Goal: Transaction & Acquisition: Purchase product/service

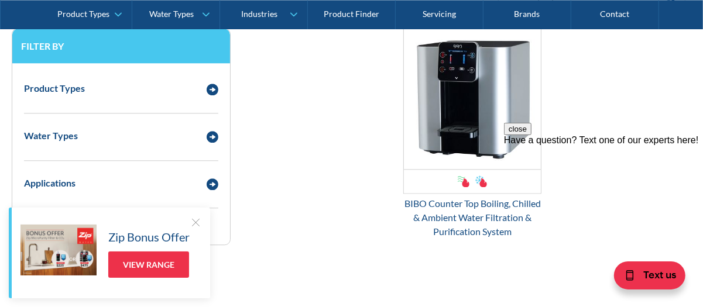
scroll to position [1581, 0]
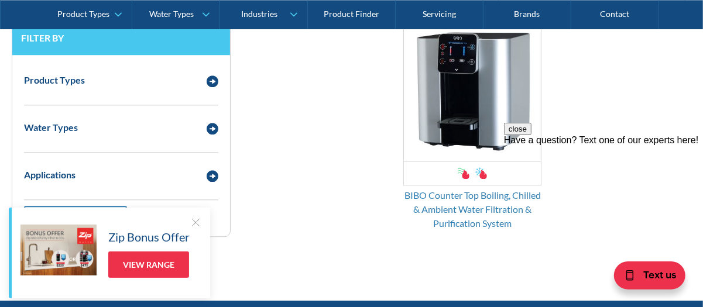
click at [448, 200] on div "BIBO Counter Top Boiling, Chilled & Ambient Water Filtration & Purification Sys…" at bounding box center [472, 210] width 138 height 42
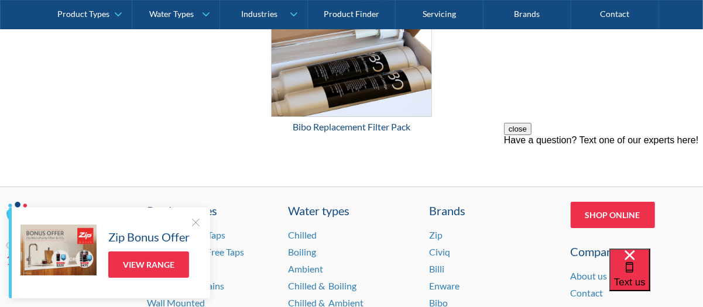
scroll to position [2267, 0]
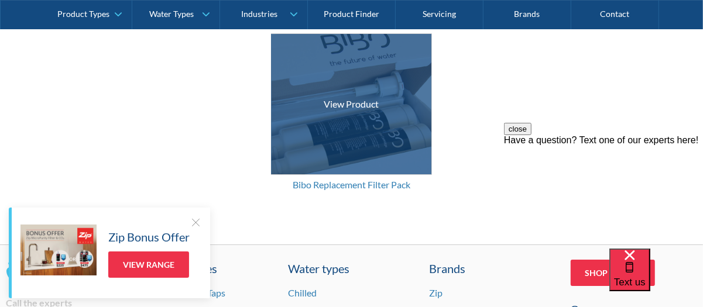
click at [361, 180] on div "Bibo Replacement Filter Pack" at bounding box center [351, 185] width 161 height 14
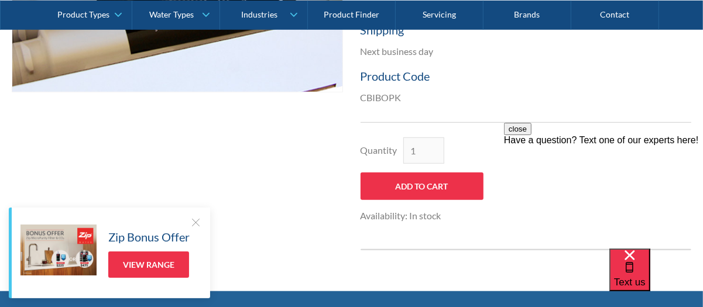
scroll to position [526, 0]
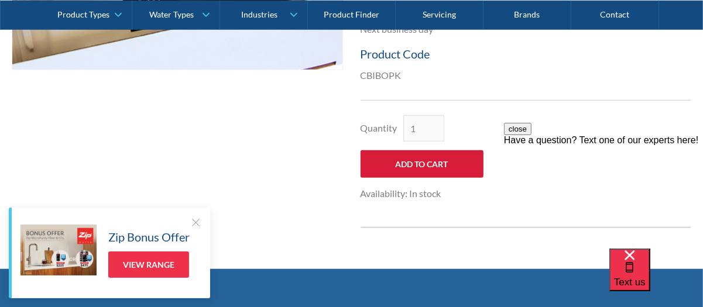
click at [433, 159] on input "Add to Cart" at bounding box center [422, 164] width 123 height 28
type input "Add to Cart"
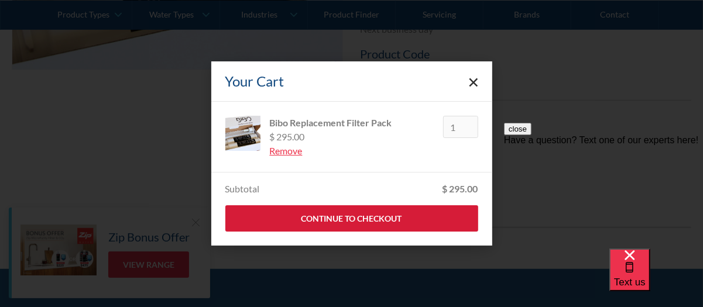
click at [397, 217] on link "Continue to Checkout" at bounding box center [351, 219] width 253 height 26
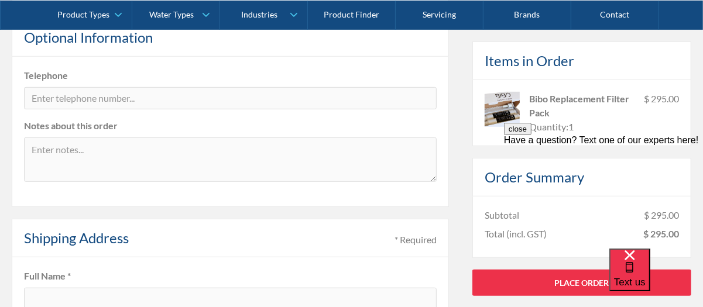
scroll to position [410, 0]
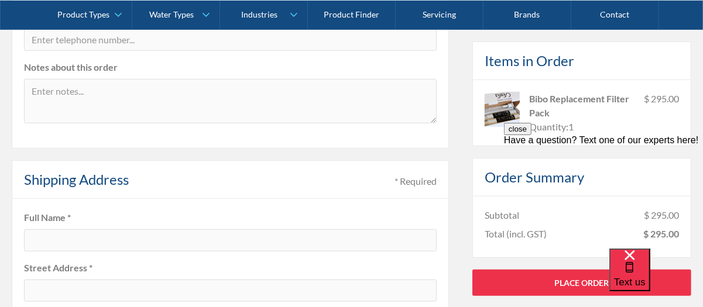
click at [472, 232] on fieldset "Subtotal $ 295.00 Total (incl. GST) $ 295.00" at bounding box center [581, 226] width 219 height 61
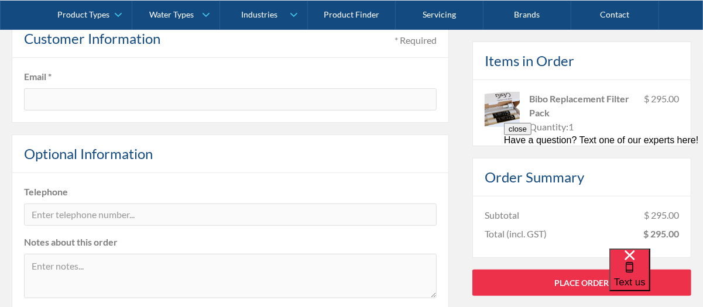
scroll to position [234, 0]
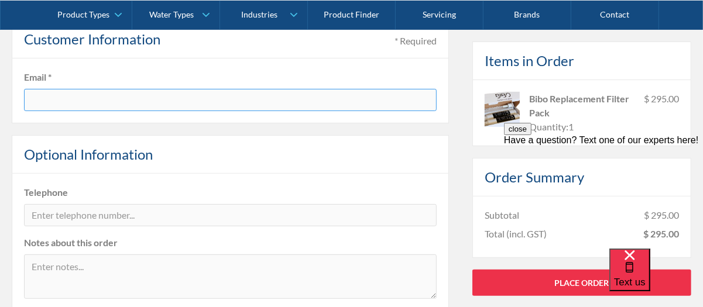
click at [321, 101] on input "text" at bounding box center [230, 100] width 413 height 22
type input "[EMAIL_ADDRESS][DOMAIN_NAME]"
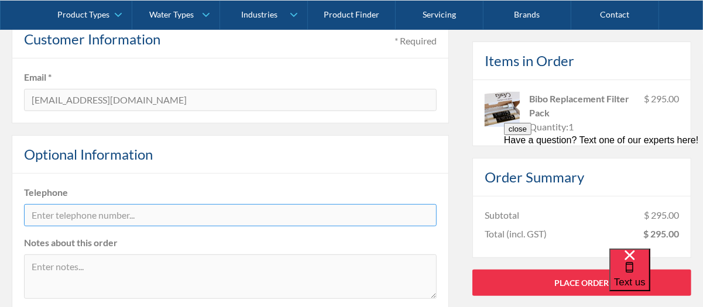
click at [167, 215] on input "tel" at bounding box center [230, 215] width 413 height 22
type input "0414842837"
click at [224, 174] on fieldset "Telephone 0414842837 Notes about this order" at bounding box center [230, 249] width 437 height 150
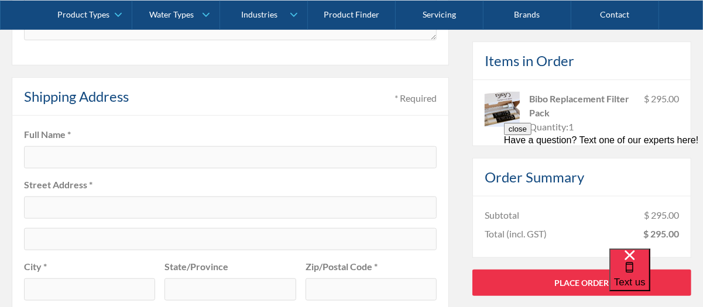
scroll to position [526, 0]
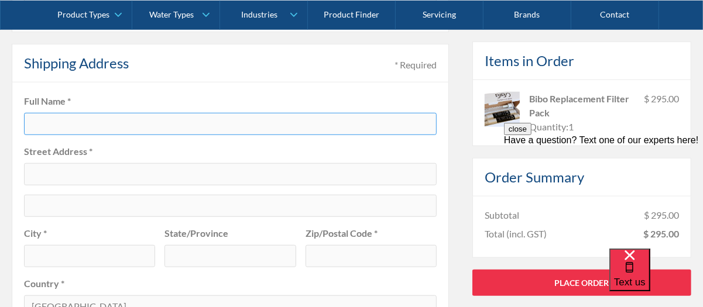
click at [120, 117] on input "text" at bounding box center [230, 124] width 413 height 22
type input "Renee Luciani Finocchiaro"
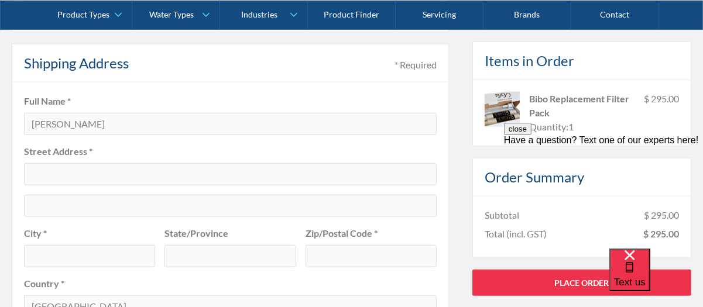
type input "[STREET_ADDRESS]"
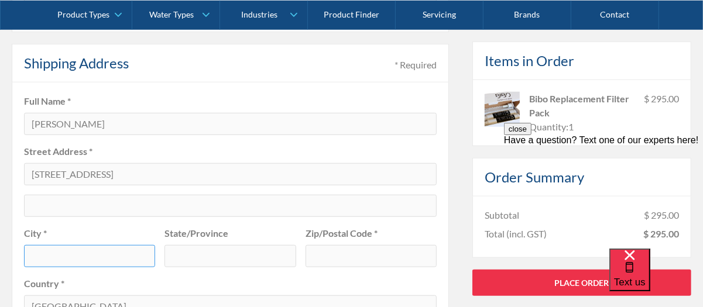
type input "Attwood"
type input "Victoria"
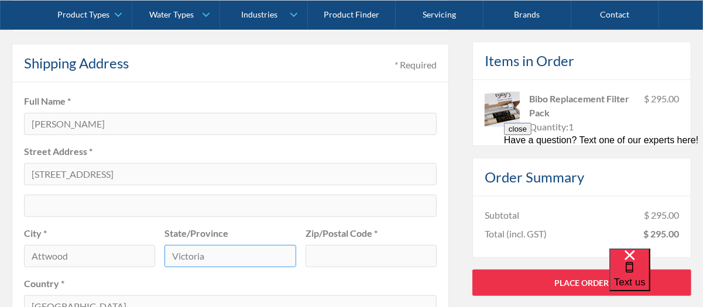
type input "3049"
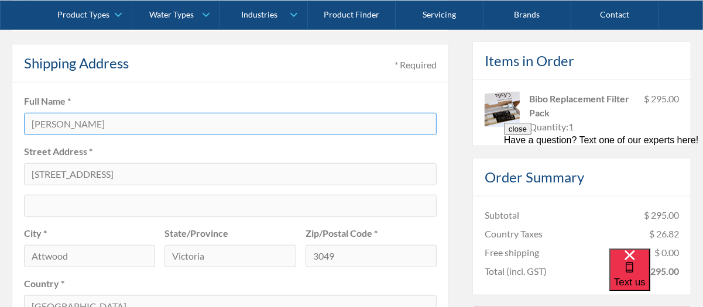
drag, startPoint x: 91, startPoint y: 121, endPoint x: 57, endPoint y: 115, distance: 35.1
click at [57, 115] on input "Renee Luciani Finocchiaro" at bounding box center [230, 124] width 413 height 22
type input "[PERSON_NAME]"
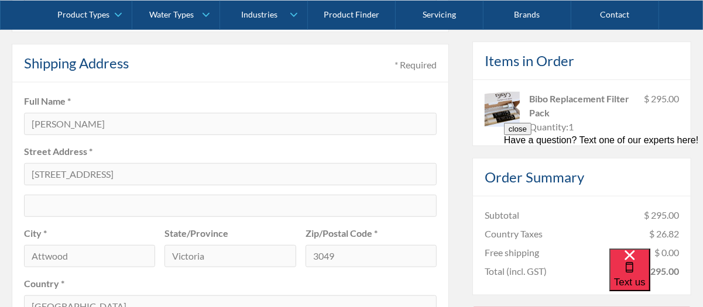
click at [102, 139] on fieldset "Full Name * Renee Finocchiaro Street Address * 29 Maddingley Road City * Attwoo…" at bounding box center [230, 207] width 437 height 248
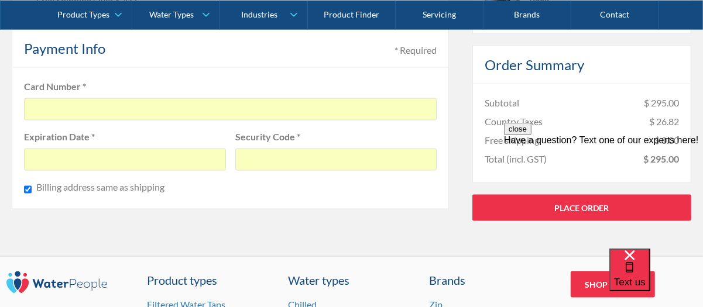
scroll to position [766, 0]
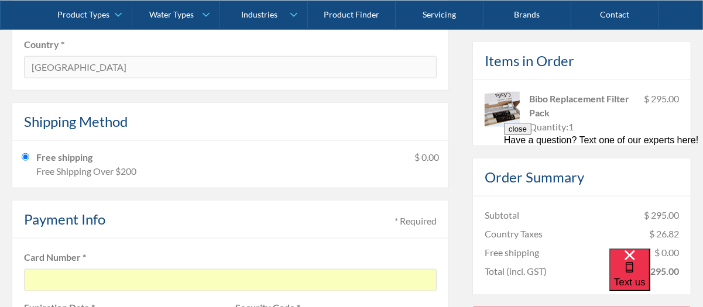
click at [235, 207] on div "Payment Info * Required" at bounding box center [230, 219] width 437 height 39
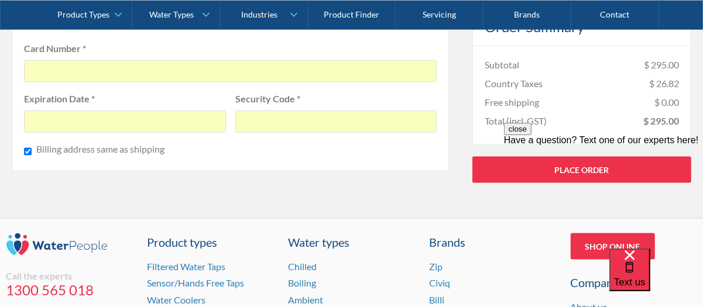
scroll to position [1000, 0]
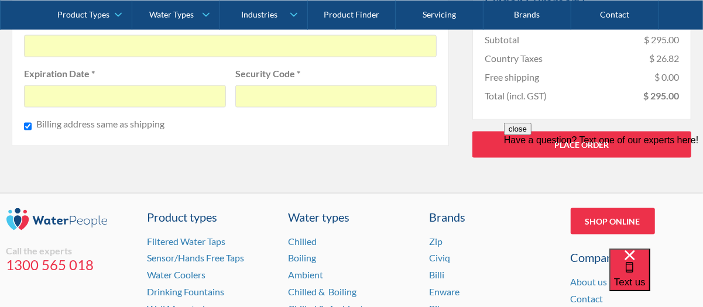
click at [584, 141] on div "close Have a question? Text one of our experts here!" at bounding box center [603, 192] width 199 height 141
click at [253, 137] on fieldset "Card Number * Expiration Date * Security Code * Billing address same as shipping" at bounding box center [230, 76] width 437 height 142
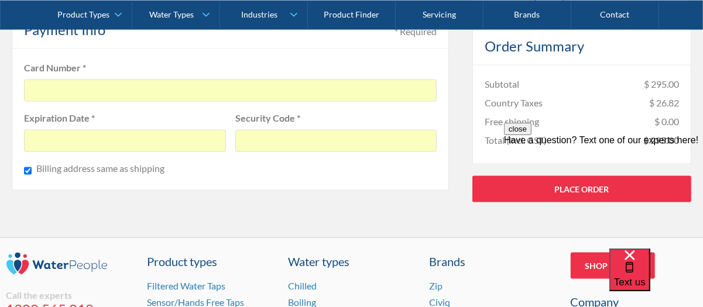
scroll to position [884, 0]
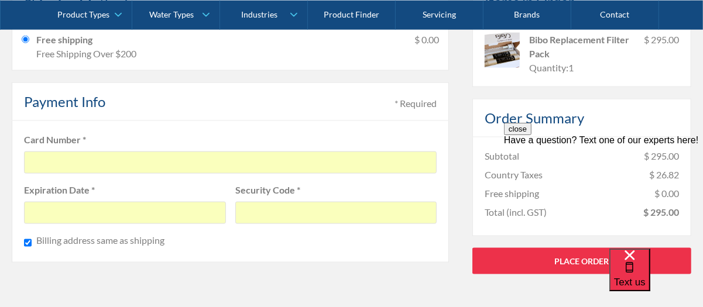
click at [283, 134] on label "Card Number *" at bounding box center [230, 140] width 413 height 14
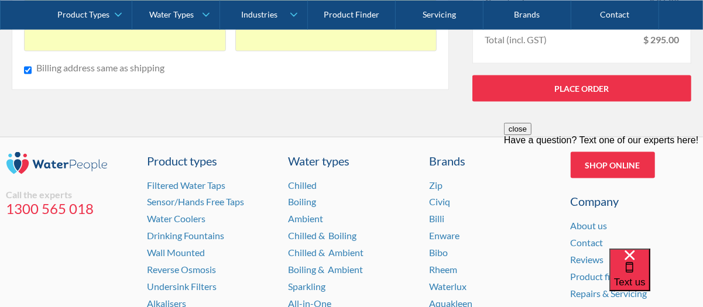
scroll to position [1059, 0]
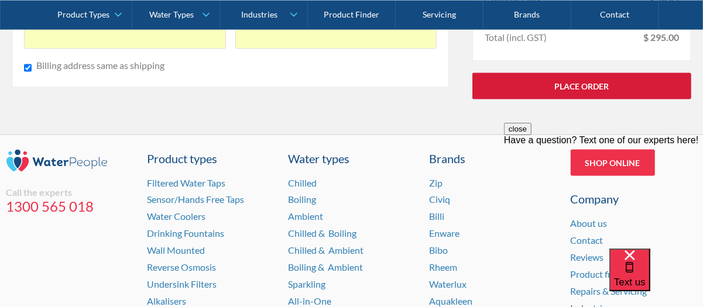
click at [588, 81] on link "Place Order" at bounding box center [581, 86] width 219 height 26
